Goal: Task Accomplishment & Management: Manage account settings

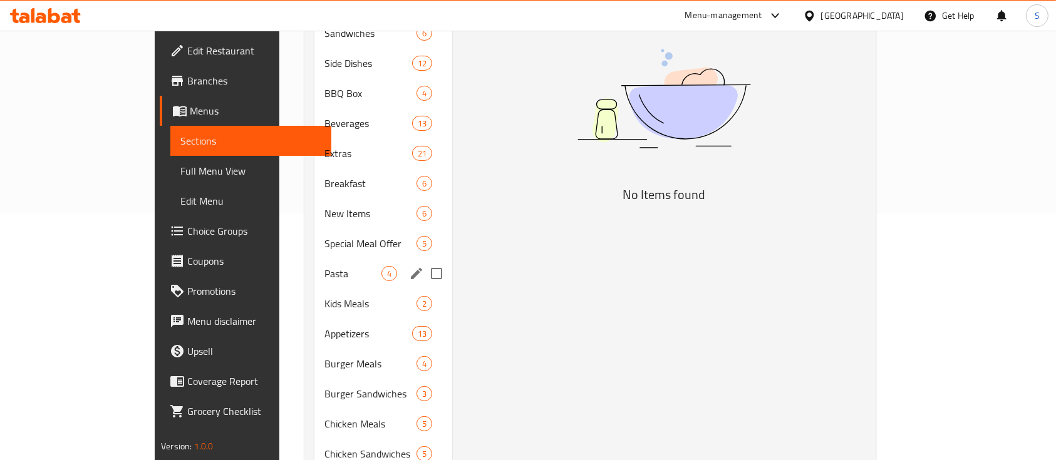
scroll to position [251, 0]
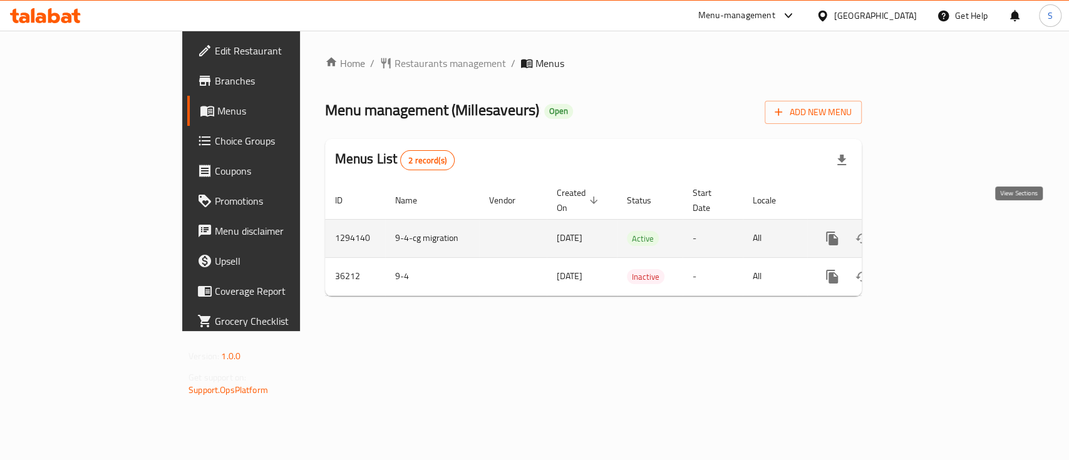
click at [930, 231] on icon "enhanced table" at bounding box center [922, 238] width 15 height 15
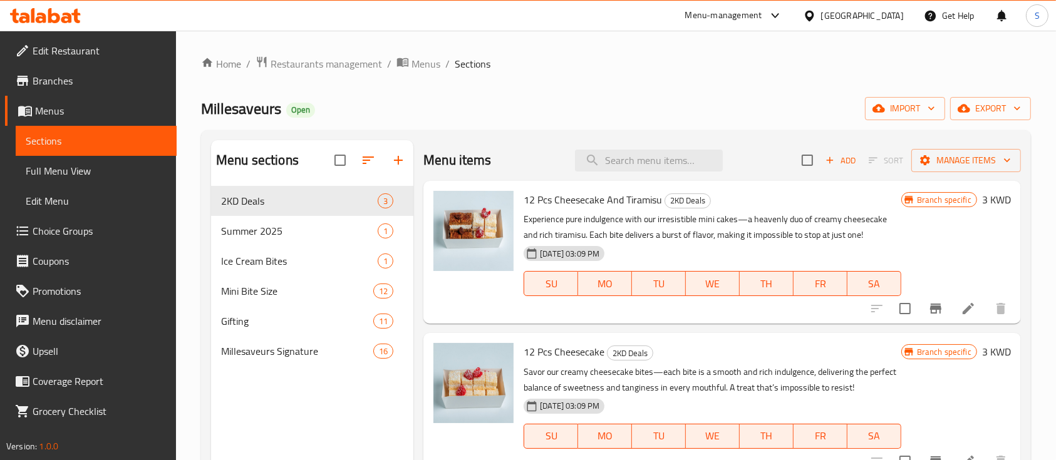
scroll to position [28, 0]
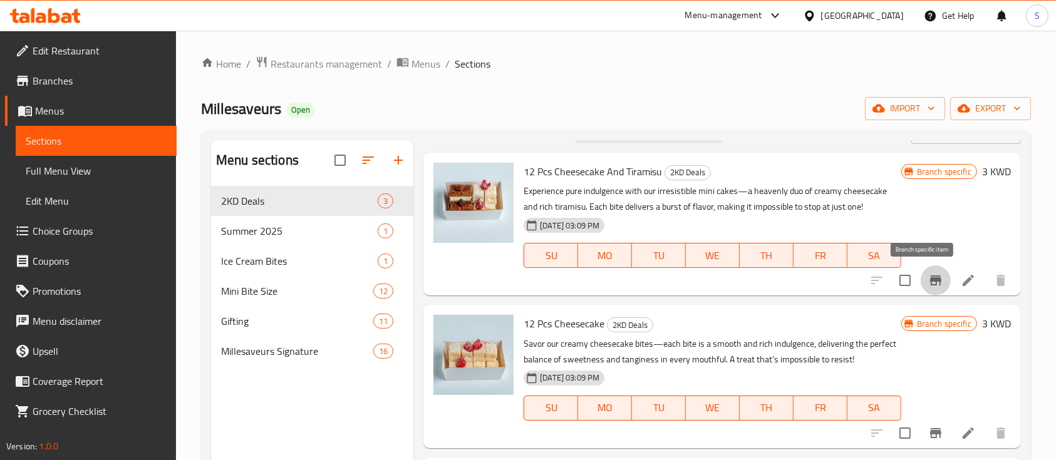
click at [930, 279] on icon "Branch-specific-item" at bounding box center [935, 281] width 11 height 10
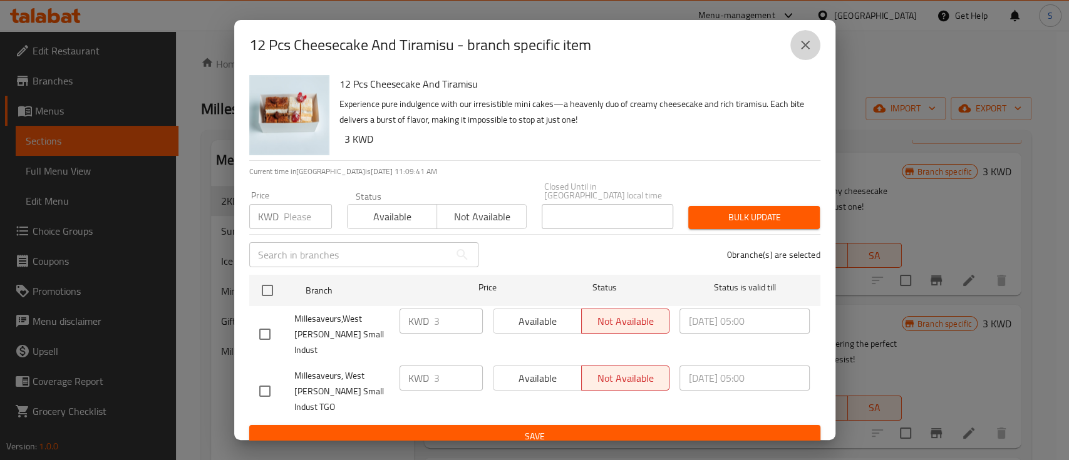
click at [800, 60] on button "close" at bounding box center [805, 45] width 30 height 30
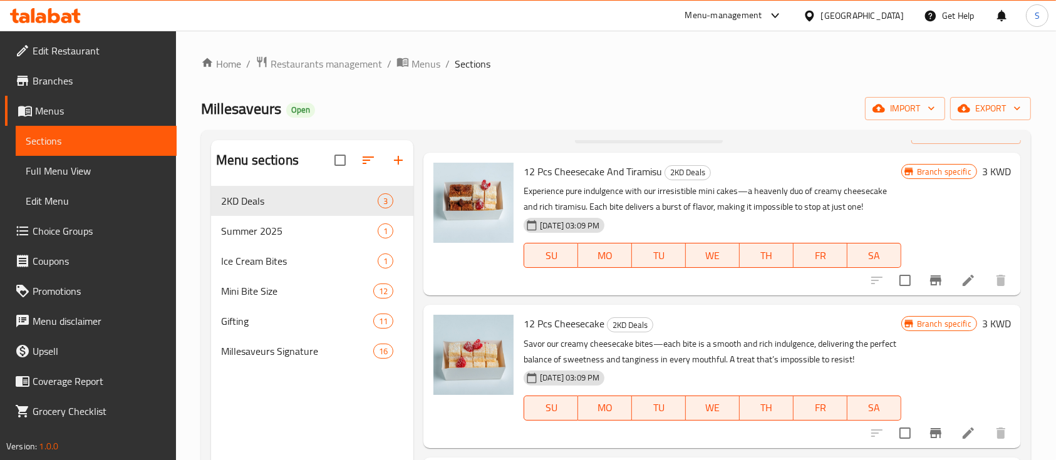
scroll to position [73, 0]
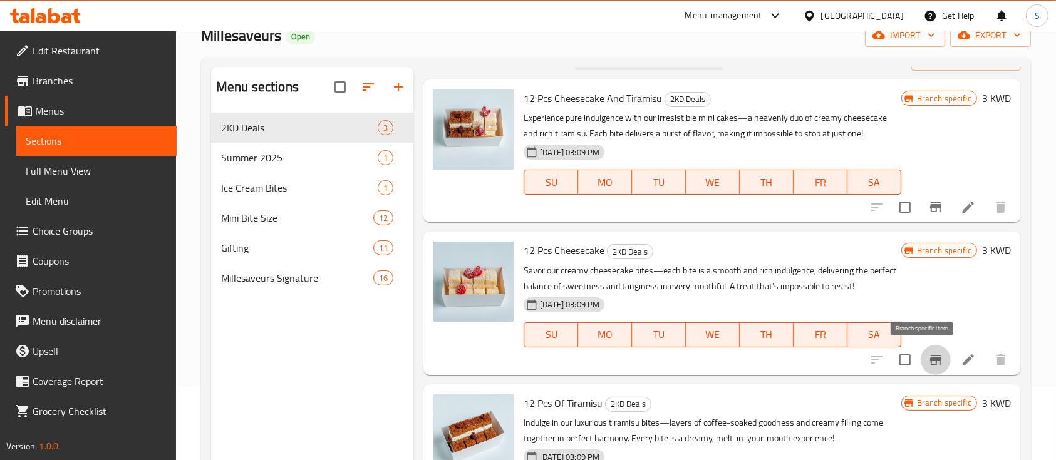
click at [928, 353] on icon "Branch-specific-item" at bounding box center [935, 360] width 15 height 15
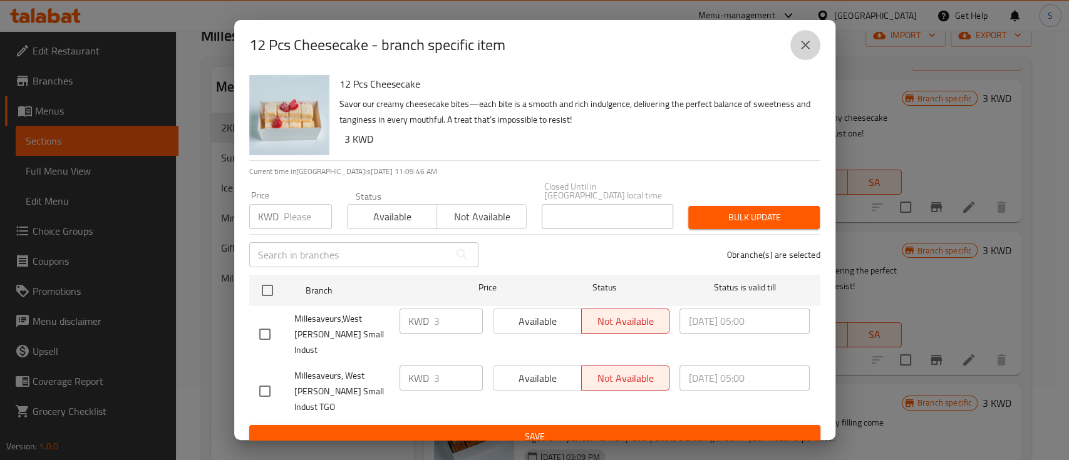
click at [804, 60] on button "close" at bounding box center [805, 45] width 30 height 30
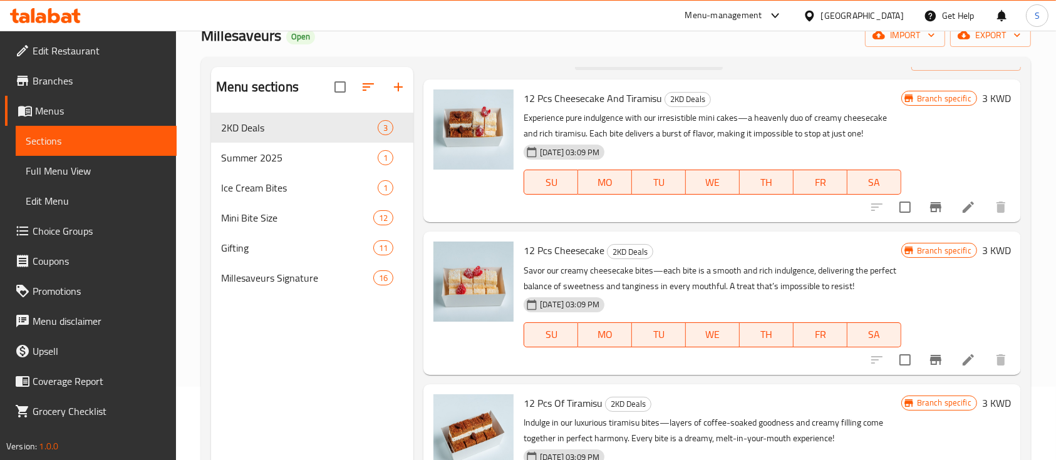
scroll to position [175, 0]
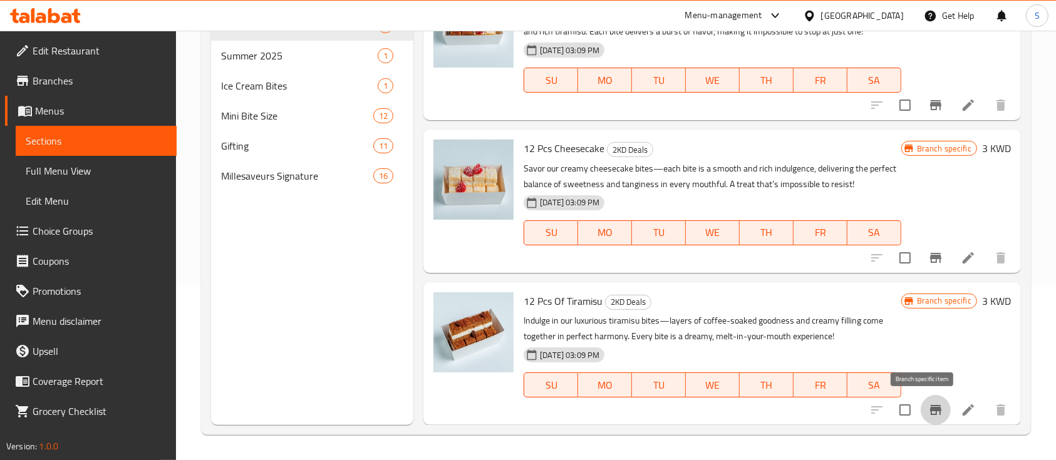
click at [928, 404] on icon "Branch-specific-item" at bounding box center [935, 410] width 15 height 15
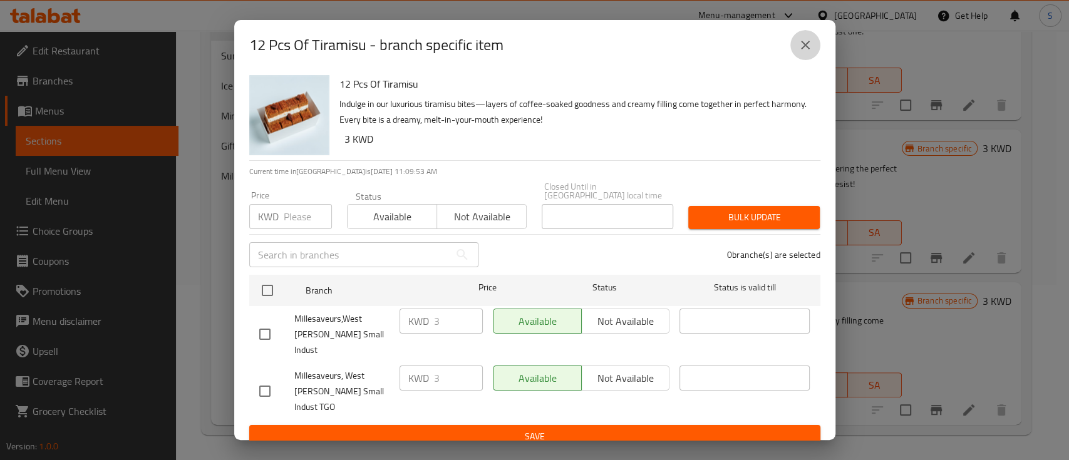
click at [794, 53] on button "close" at bounding box center [805, 45] width 30 height 30
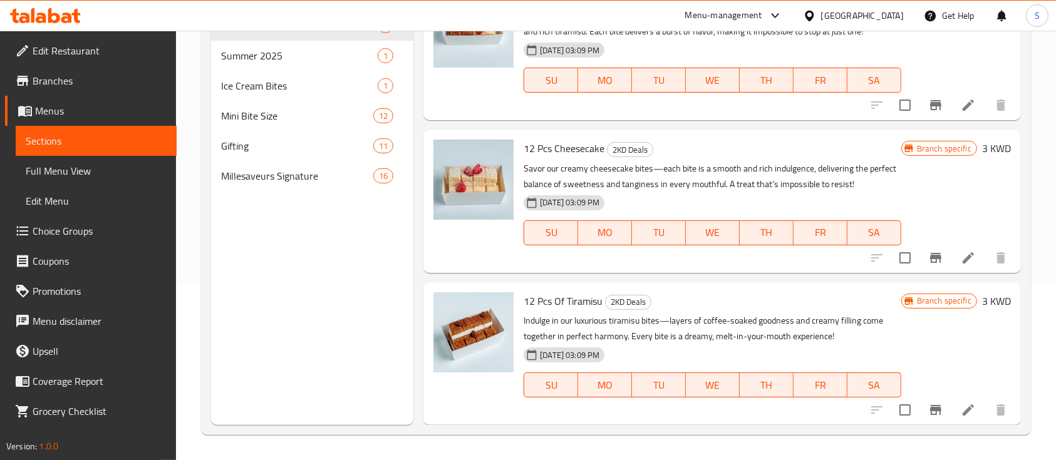
scroll to position [53, 0]
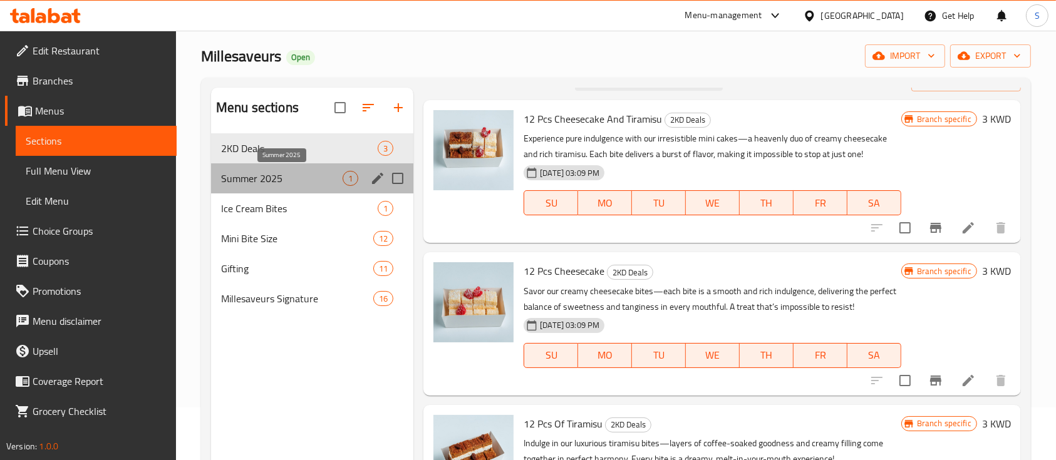
click at [272, 184] on span "Summer 2025" at bounding box center [282, 178] width 122 height 15
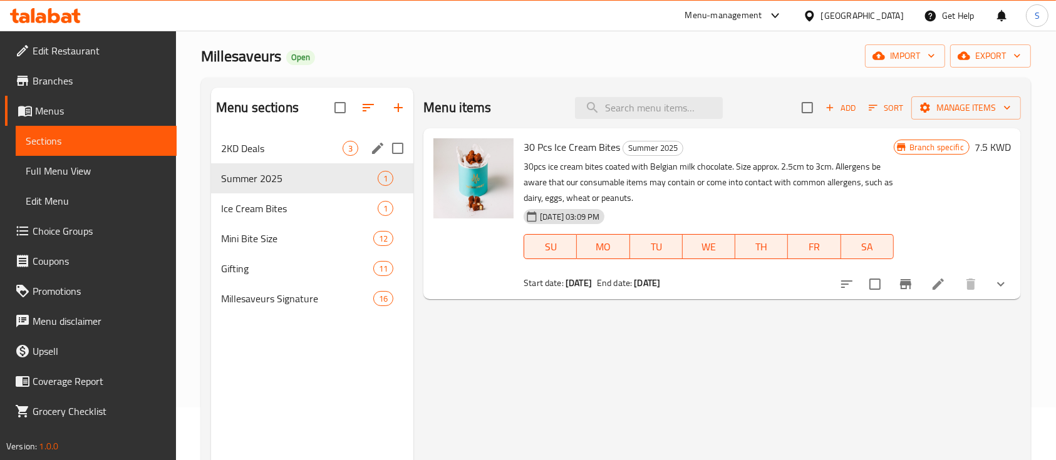
click at [326, 136] on div "2KD Deals 3" at bounding box center [312, 148] width 202 height 30
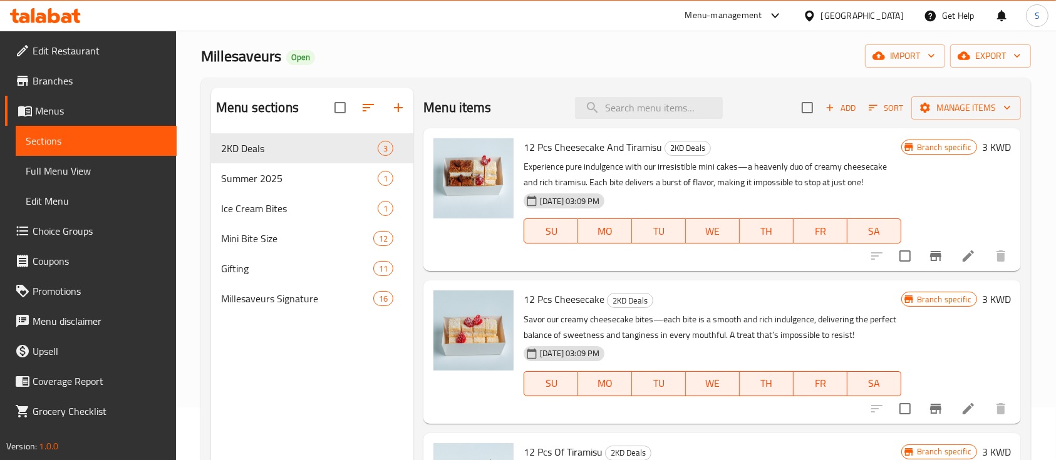
click at [530, 148] on span "12 Pcs Cheesecake And Tiramisu" at bounding box center [593, 147] width 138 height 19
copy h6 "12 Pcs Cheesecake And Tiramisu"
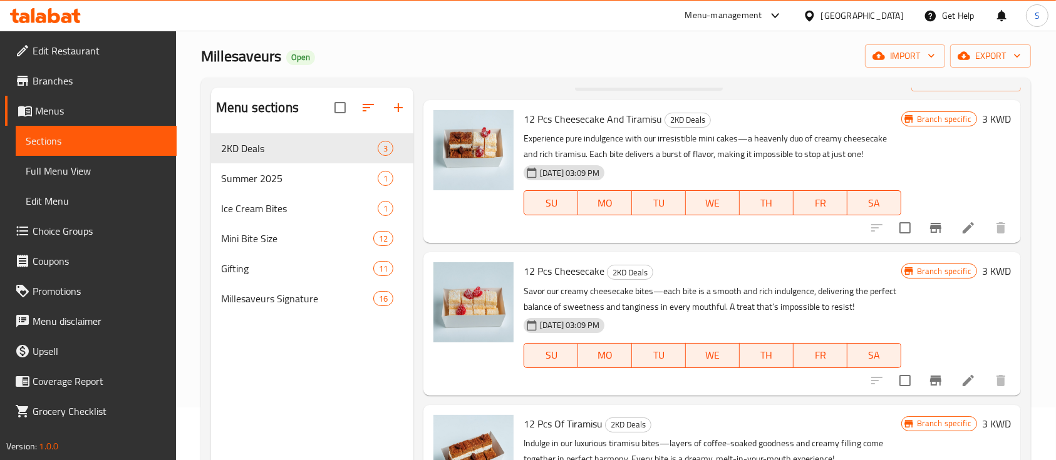
click at [546, 268] on span "12 Pcs Cheesecake" at bounding box center [564, 271] width 81 height 19
copy h6 "12 Pcs Cheesecake"
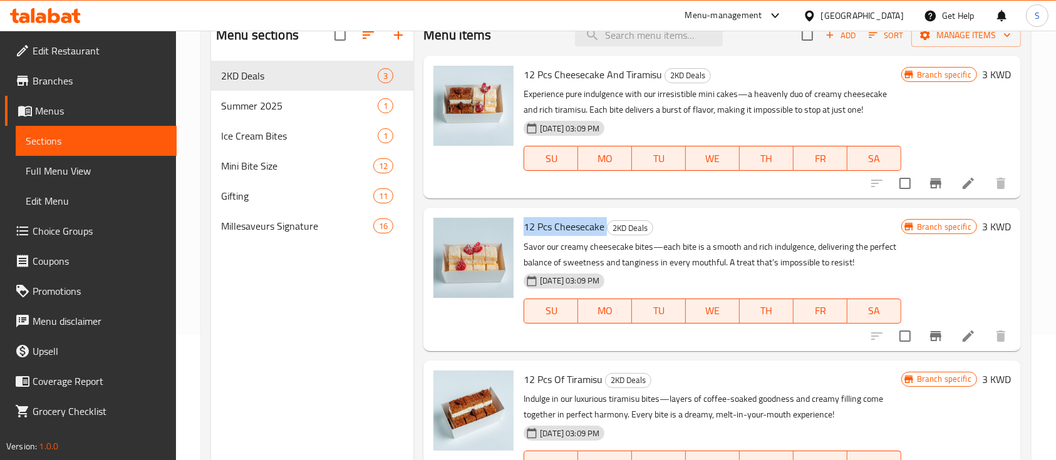
scroll to position [91, 0]
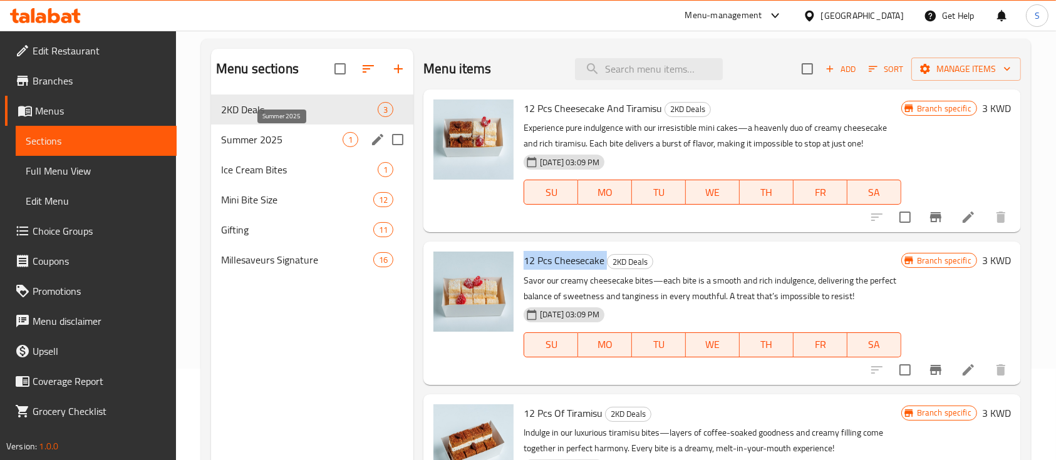
click at [297, 143] on span "Summer 2025" at bounding box center [282, 139] width 122 height 15
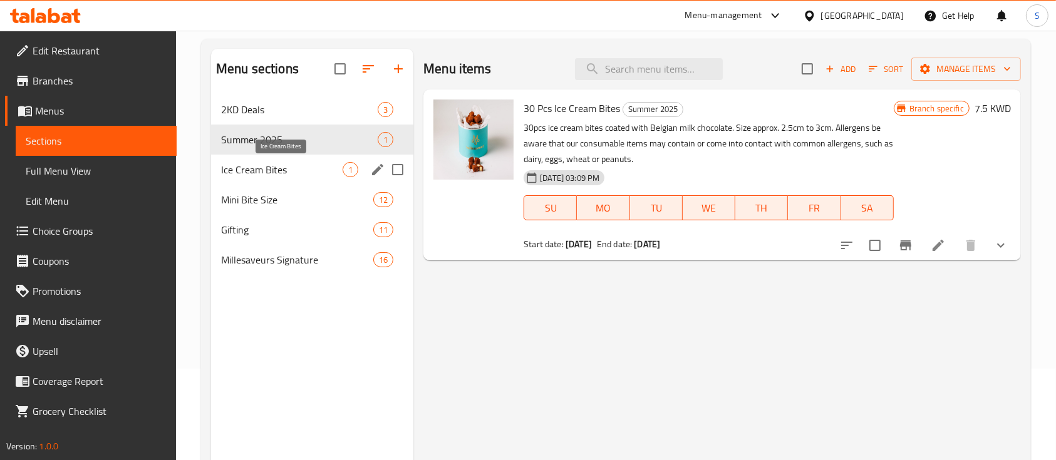
click at [305, 173] on span "Ice Cream Bites" at bounding box center [282, 169] width 122 height 15
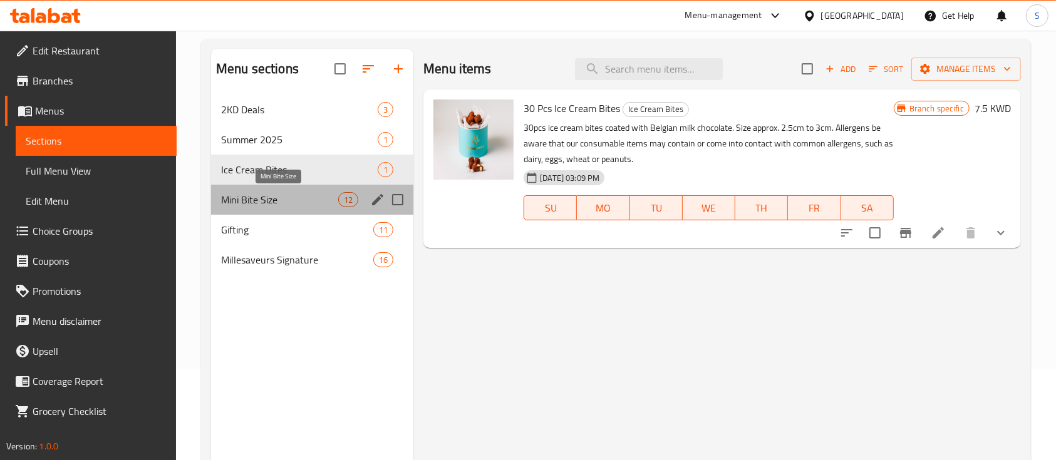
click at [309, 201] on span "Mini Bite Size" at bounding box center [279, 199] width 117 height 15
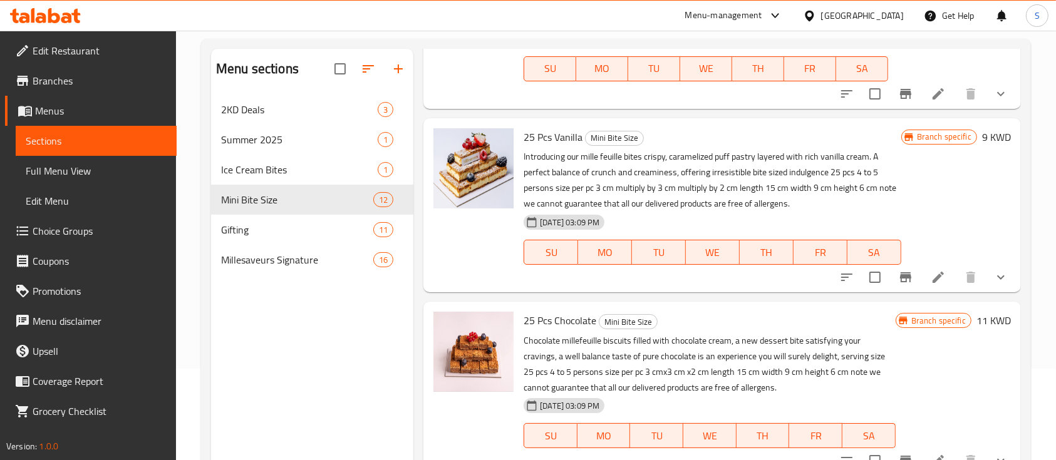
scroll to position [390, 0]
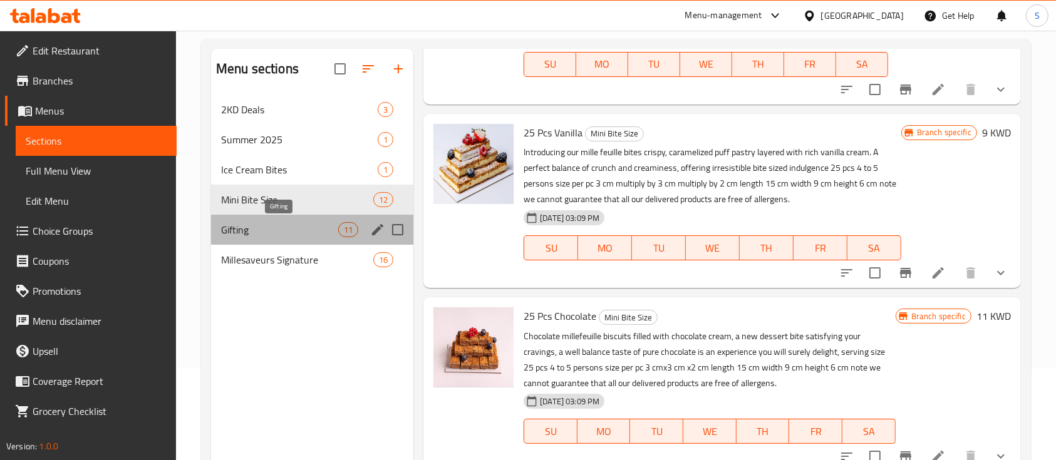
click at [245, 233] on span "Gifting" at bounding box center [279, 229] width 117 height 15
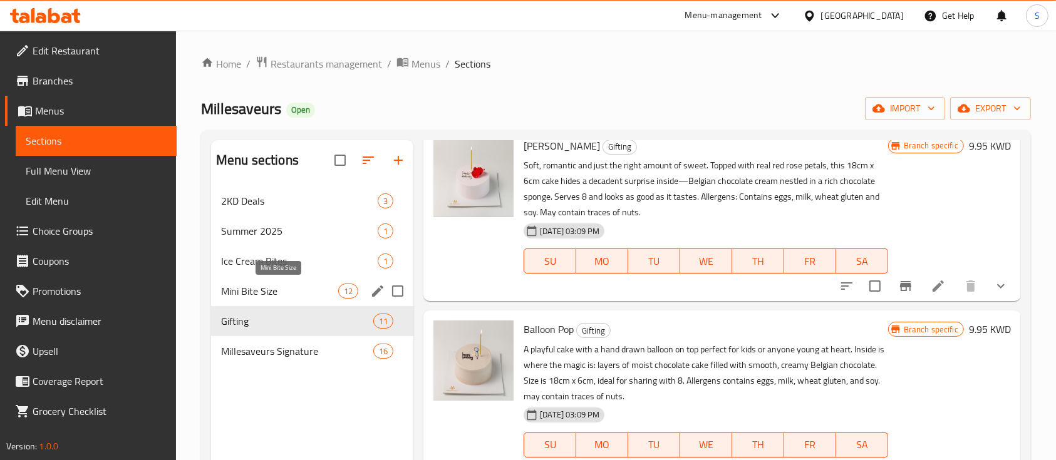
click at [267, 289] on span "Mini Bite Size" at bounding box center [279, 291] width 117 height 15
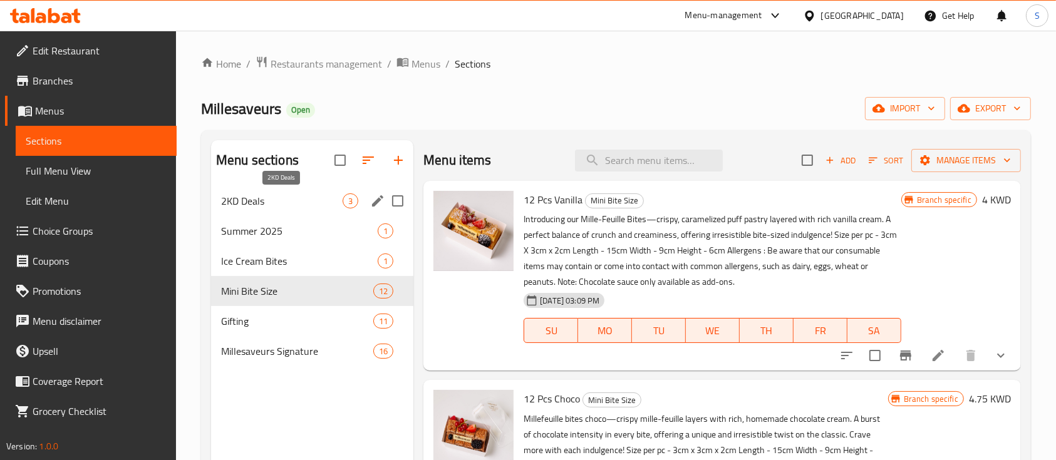
click at [289, 197] on span "2KD Deals" at bounding box center [282, 201] width 122 height 15
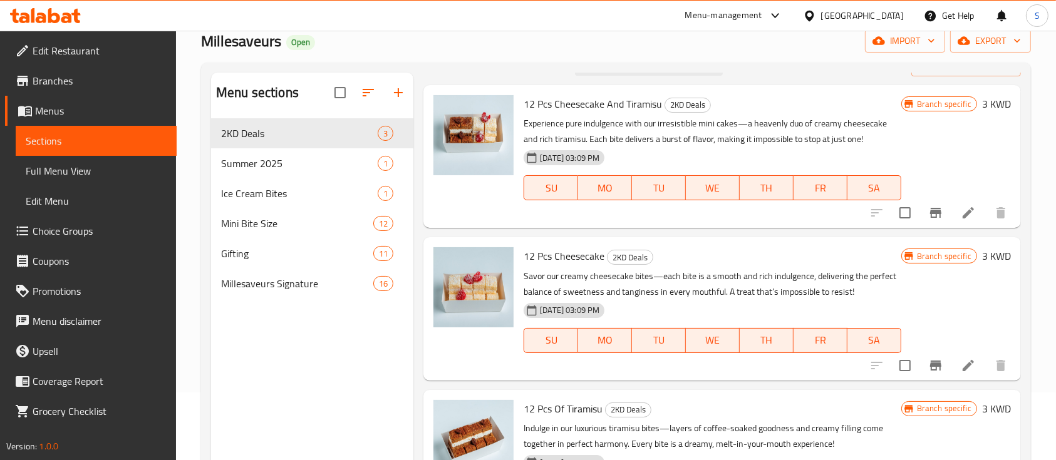
scroll to position [68, 0]
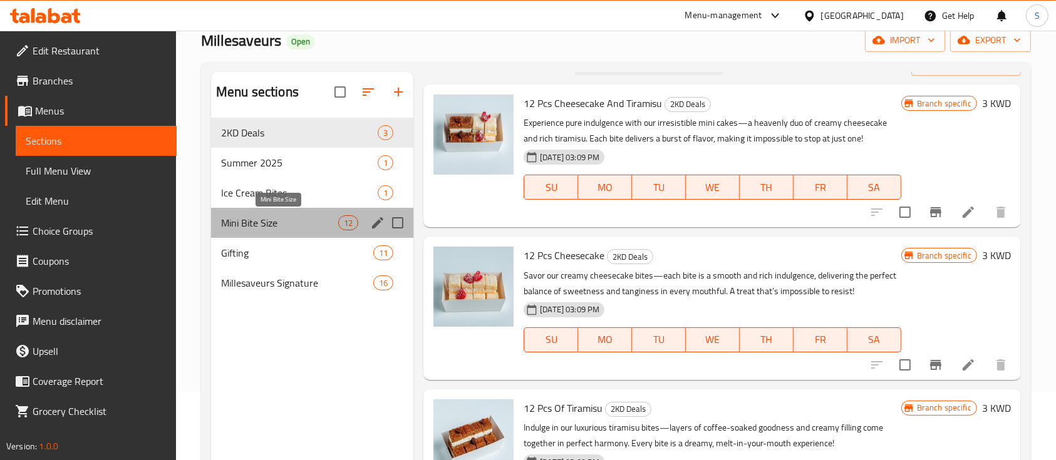
click at [301, 220] on span "Mini Bite Size" at bounding box center [279, 222] width 117 height 15
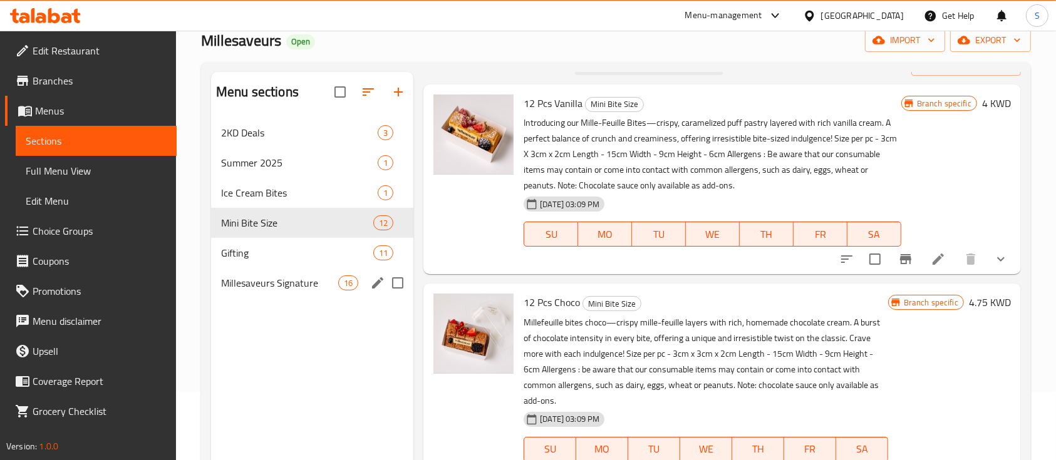
click at [299, 273] on div "Millesaveurs Signature 16" at bounding box center [312, 283] width 202 height 30
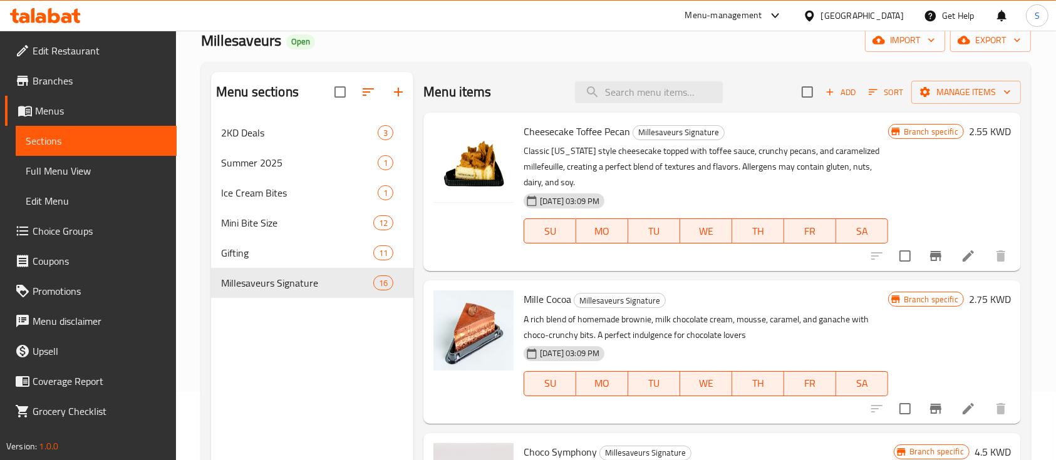
scroll to position [334, 0]
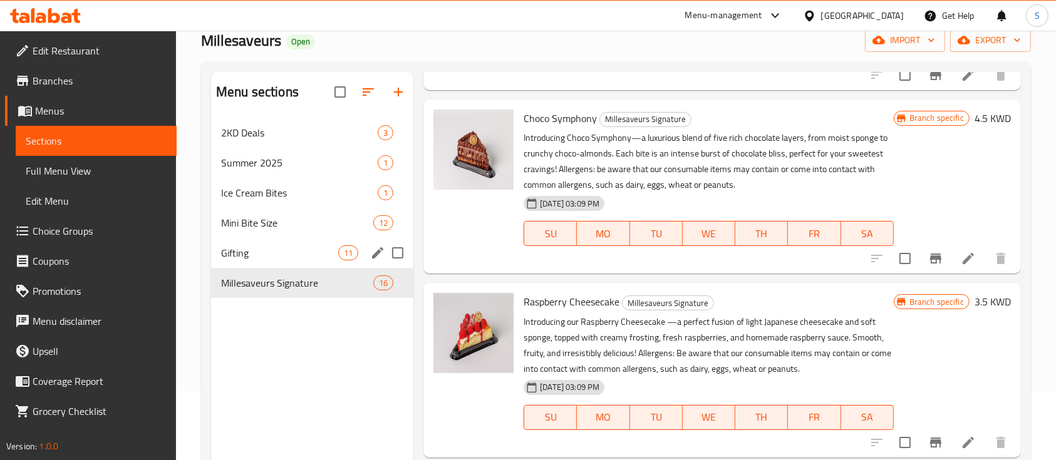
click at [336, 238] on div "Gifting 11" at bounding box center [312, 253] width 202 height 30
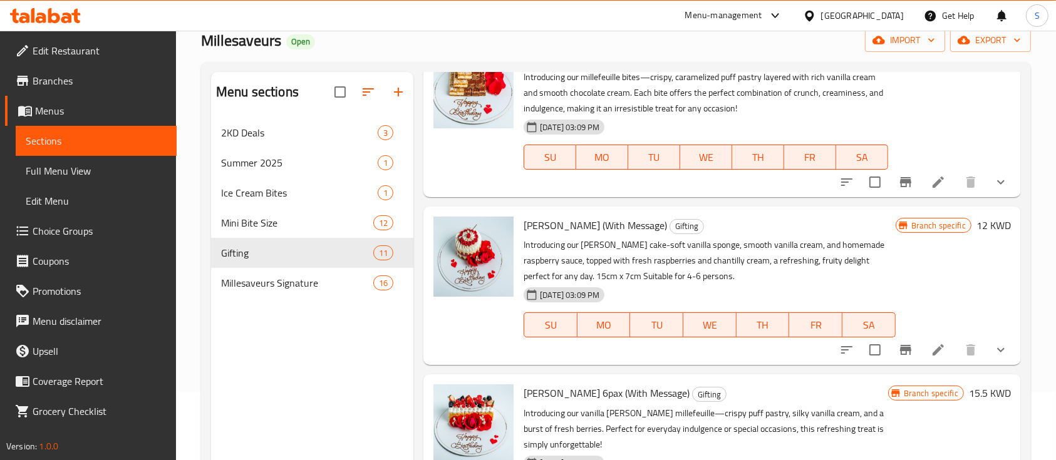
scroll to position [1404, 0]
